Goal: Book appointment/travel/reservation

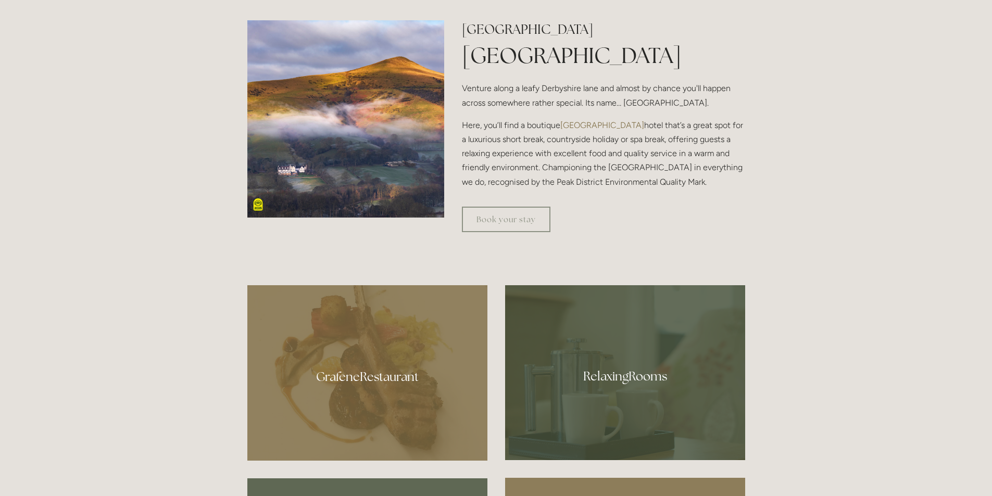
scroll to position [468, 0]
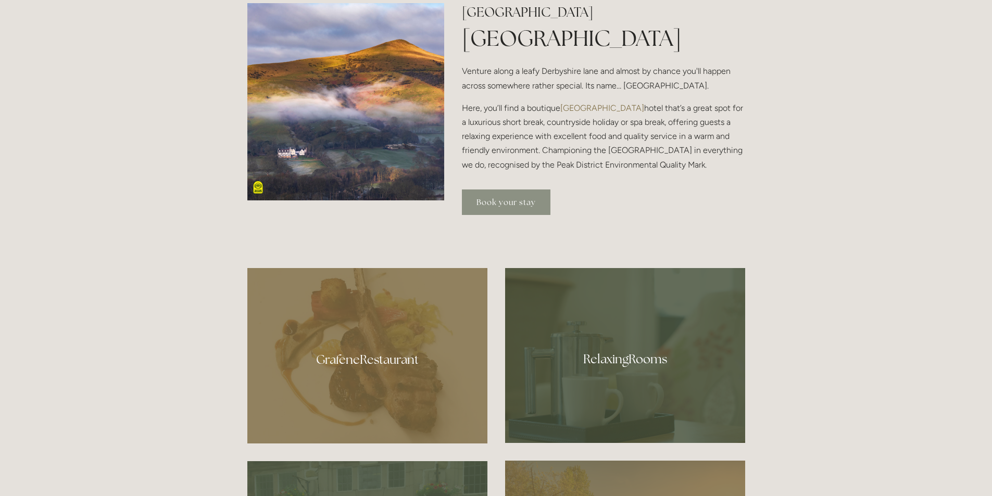
click at [508, 199] on link "Book your stay" at bounding box center [506, 202] width 88 height 26
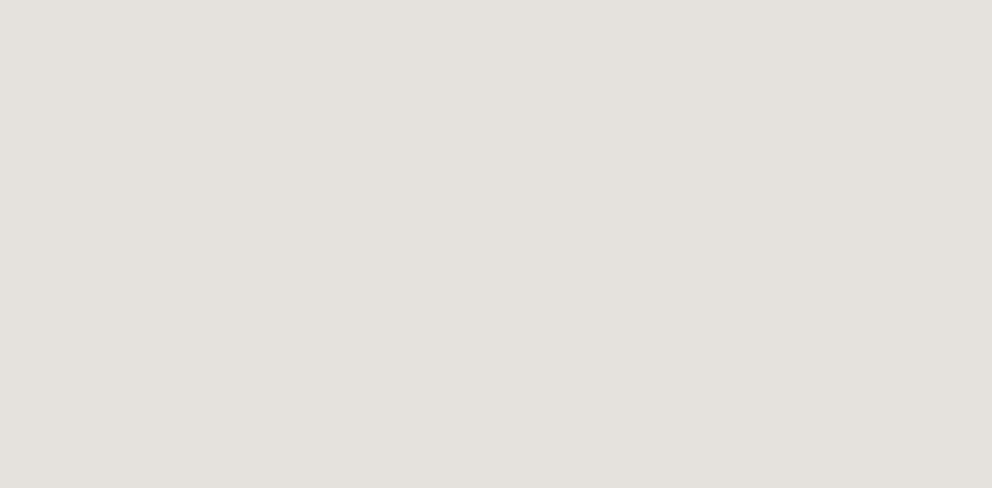
scroll to position [312, 0]
